Goal: Information Seeking & Learning: Learn about a topic

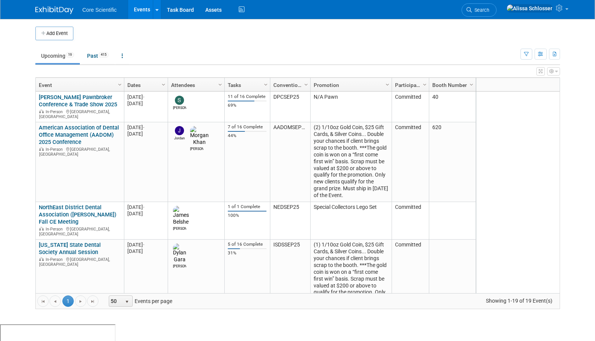
scroll to position [484, 0]
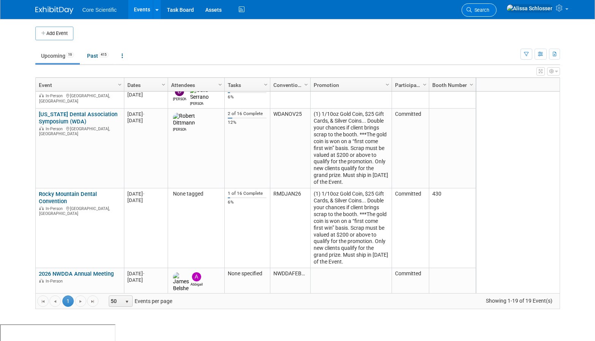
click at [489, 10] on span "Search" at bounding box center [480, 10] width 17 height 6
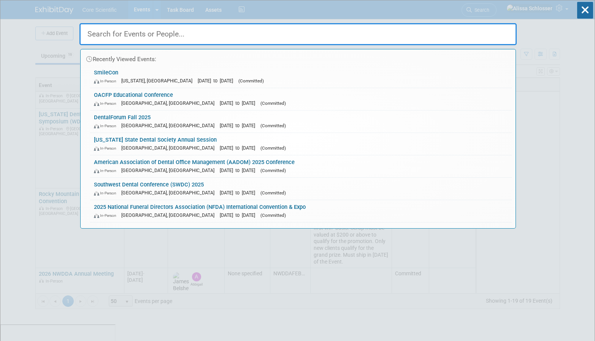
click at [250, 36] on input "text" at bounding box center [297, 34] width 437 height 22
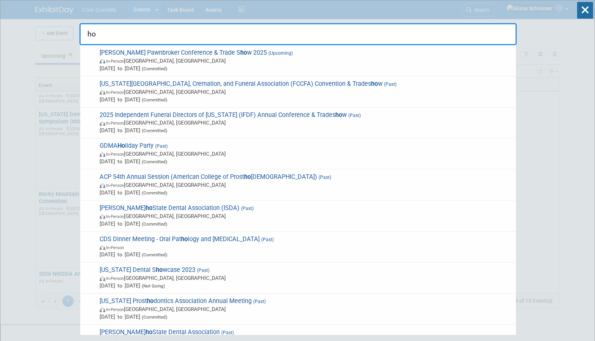
type input "h"
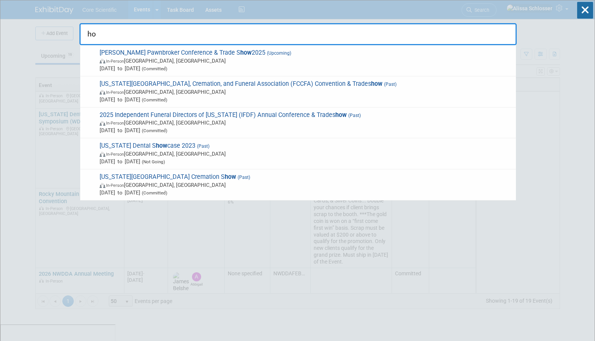
type input "h"
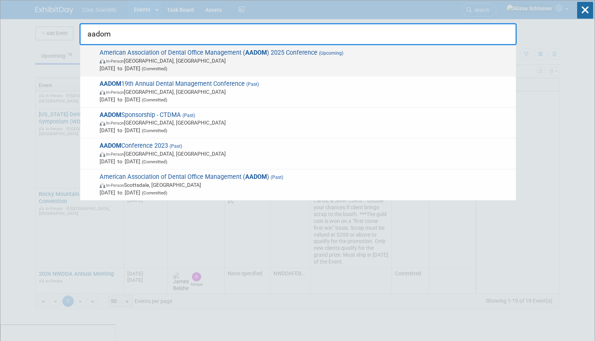
type input "aadom"
click at [237, 58] on span "In-Person [GEOGRAPHIC_DATA], [GEOGRAPHIC_DATA]" at bounding box center [306, 61] width 412 height 8
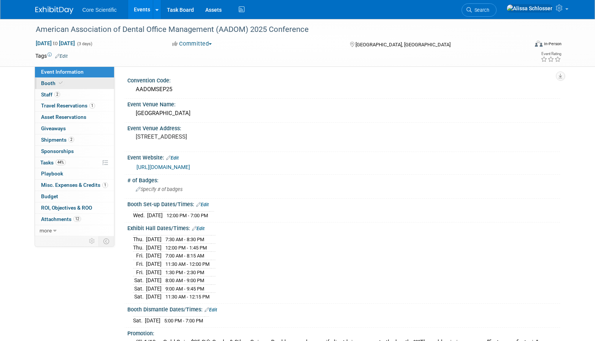
click at [48, 84] on span "Booth" at bounding box center [52, 83] width 23 height 6
